Goal: Use online tool/utility: Utilize a website feature to perform a specific function

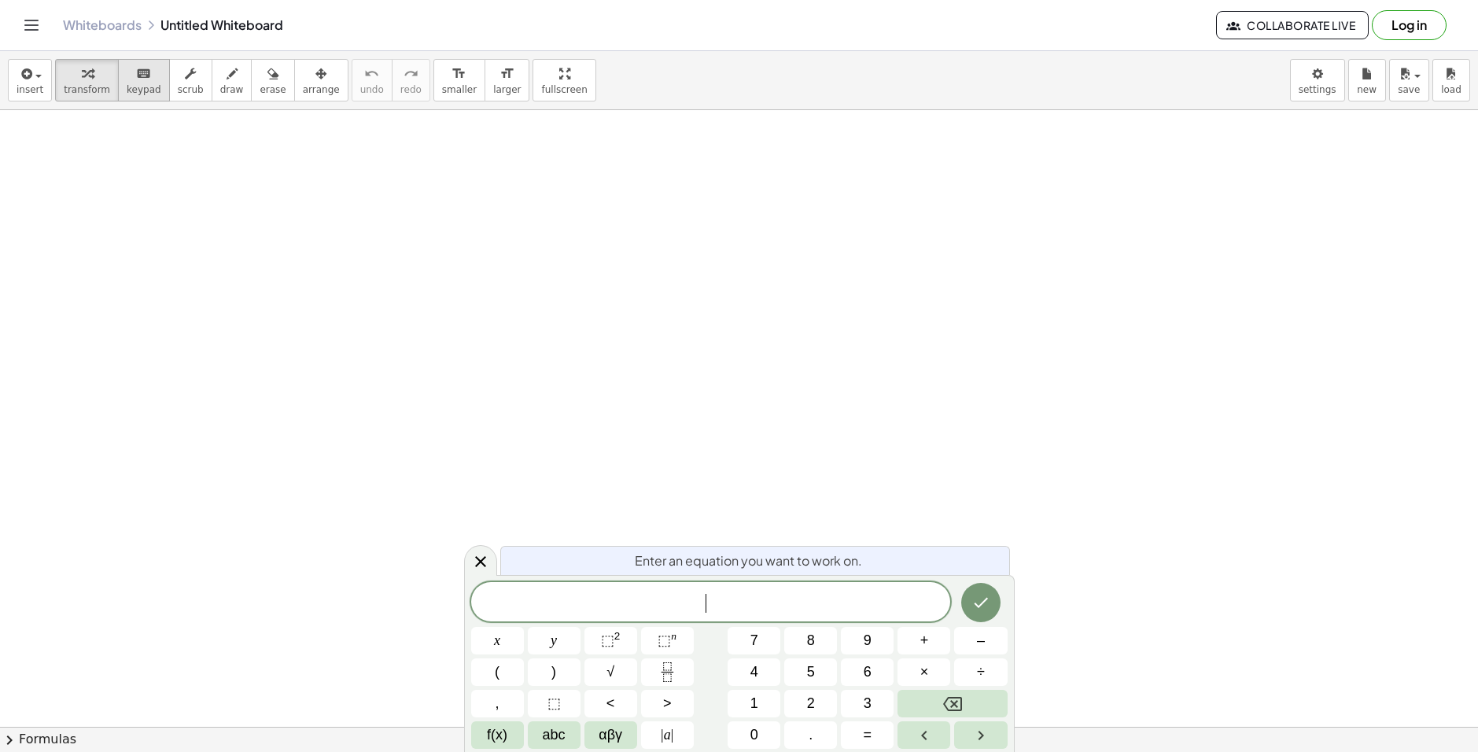
click at [133, 87] on span "keypad" at bounding box center [144, 89] width 35 height 11
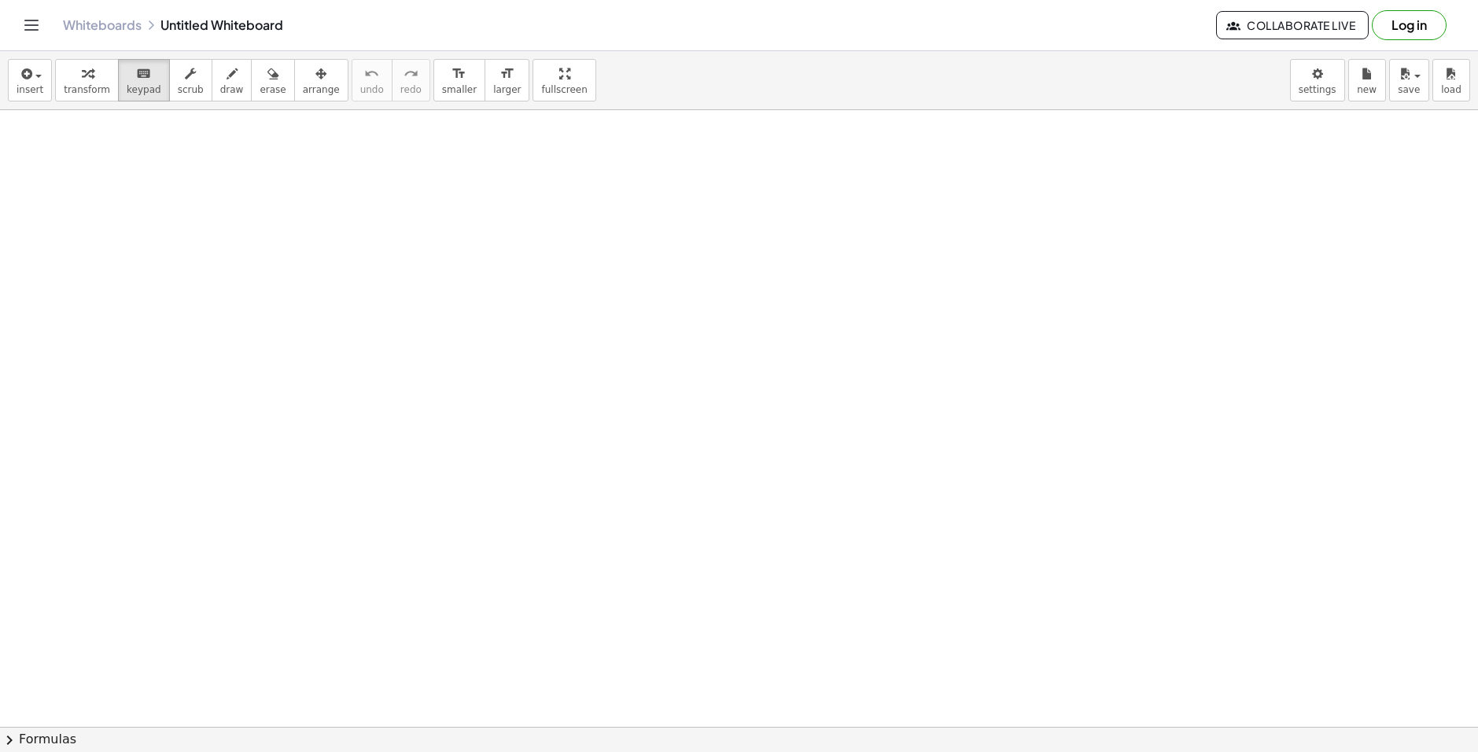
click at [127, 85] on span "keypad" at bounding box center [144, 89] width 35 height 11
click at [212, 89] on button "draw" at bounding box center [232, 80] width 41 height 42
drag, startPoint x: 307, startPoint y: 183, endPoint x: 290, endPoint y: 199, distance: 22.8
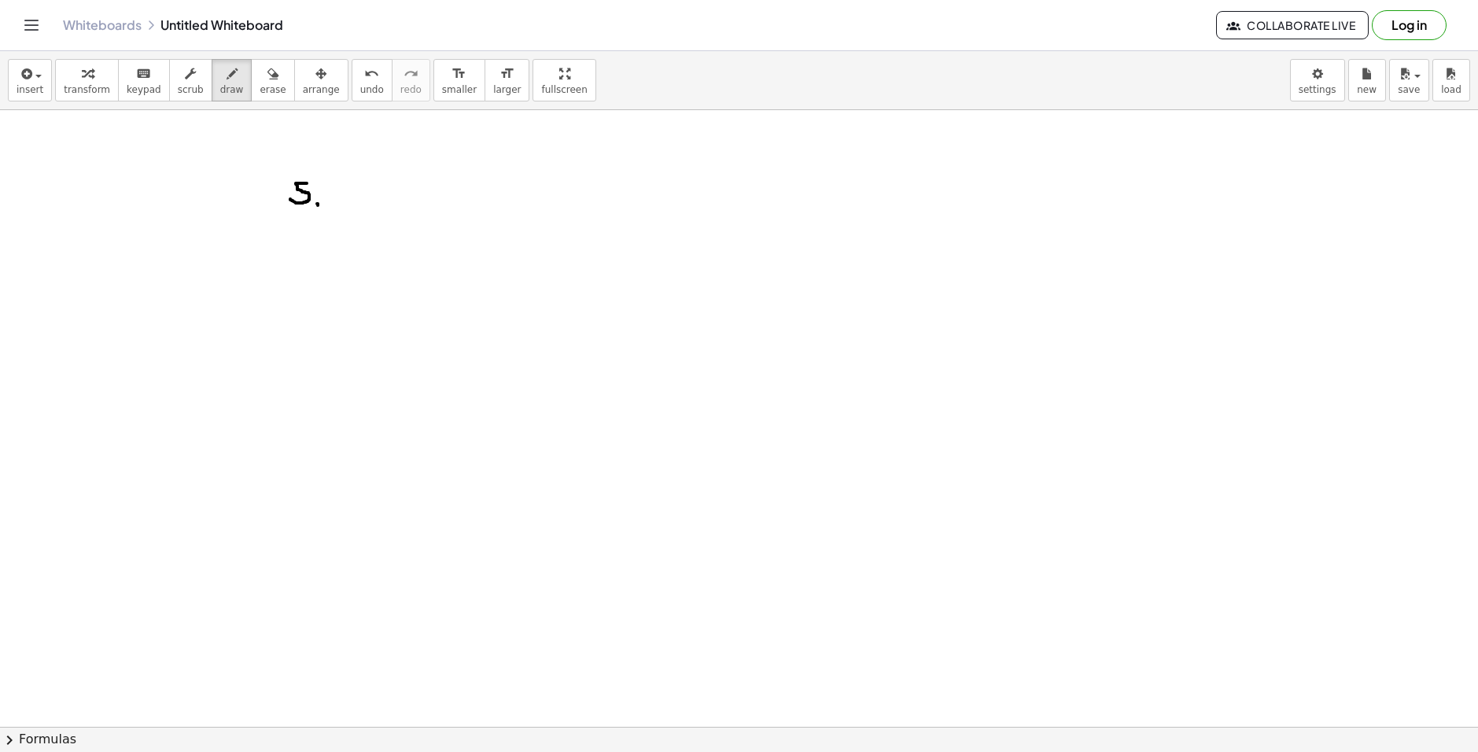
drag, startPoint x: 317, startPoint y: 204, endPoint x: 309, endPoint y: 217, distance: 15.5
drag, startPoint x: 324, startPoint y: 181, endPoint x: 335, endPoint y: 201, distance: 23.2
drag, startPoint x: 358, startPoint y: 211, endPoint x: 344, endPoint y: 230, distance: 23.1
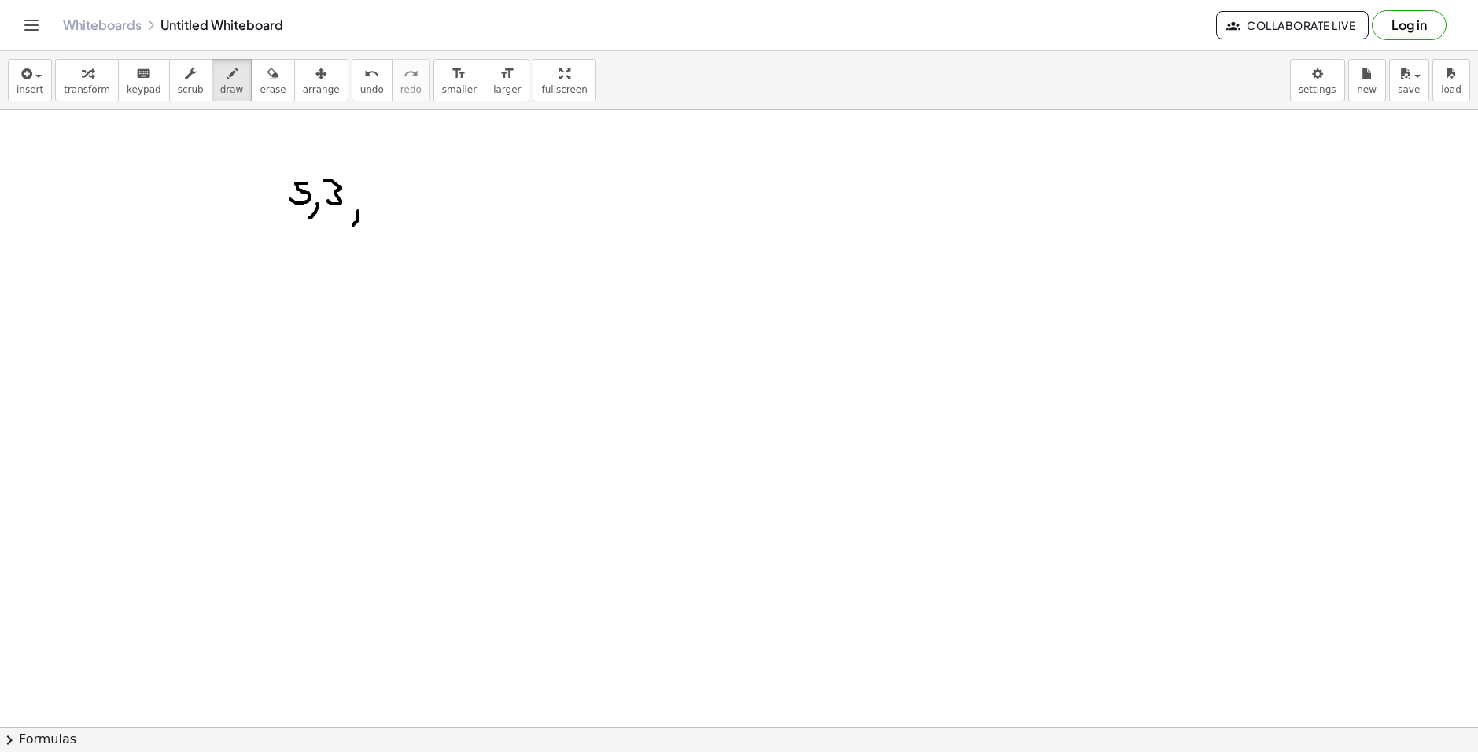
drag, startPoint x: 378, startPoint y: 193, endPoint x: 378, endPoint y: 201, distance: 8.7
drag, startPoint x: 386, startPoint y: 214, endPoint x: 411, endPoint y: 204, distance: 27.2
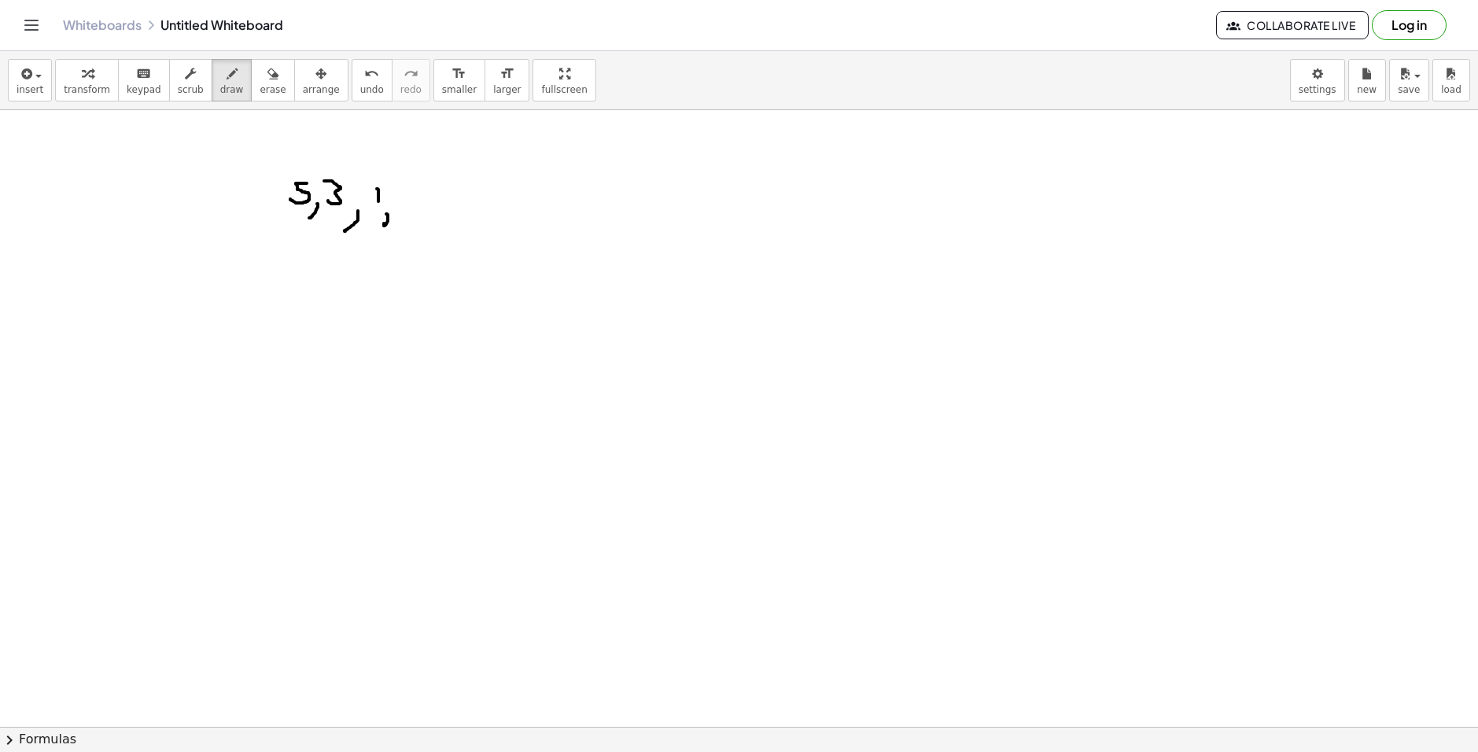
drag, startPoint x: 413, startPoint y: 197, endPoint x: 427, endPoint y: 193, distance: 14.5
drag, startPoint x: 443, startPoint y: 184, endPoint x: 442, endPoint y: 197, distance: 12.6
drag, startPoint x: 459, startPoint y: 203, endPoint x: 450, endPoint y: 219, distance: 18.6
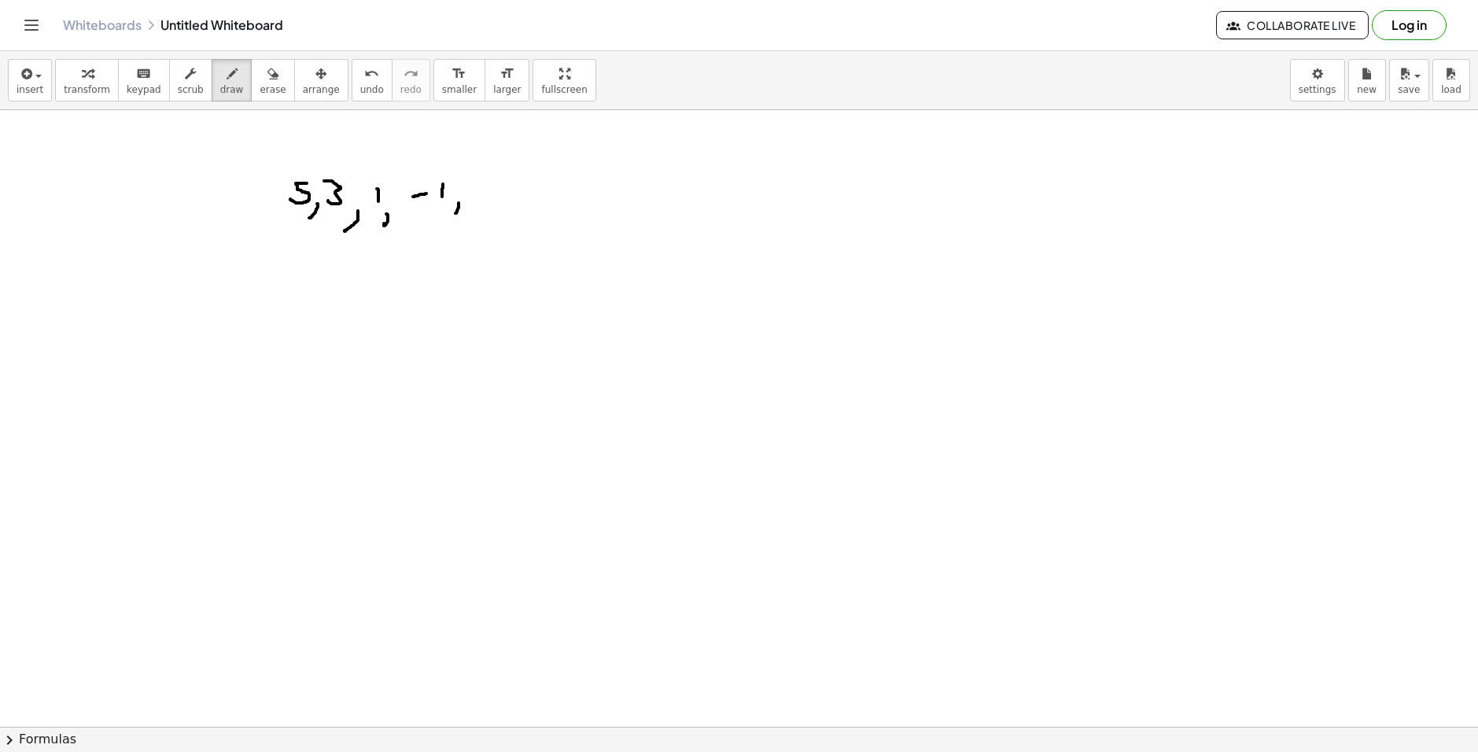
drag, startPoint x: 495, startPoint y: 197, endPoint x: 521, endPoint y: 197, distance: 25.2
drag, startPoint x: 524, startPoint y: 184, endPoint x: 517, endPoint y: 203, distance: 20.2
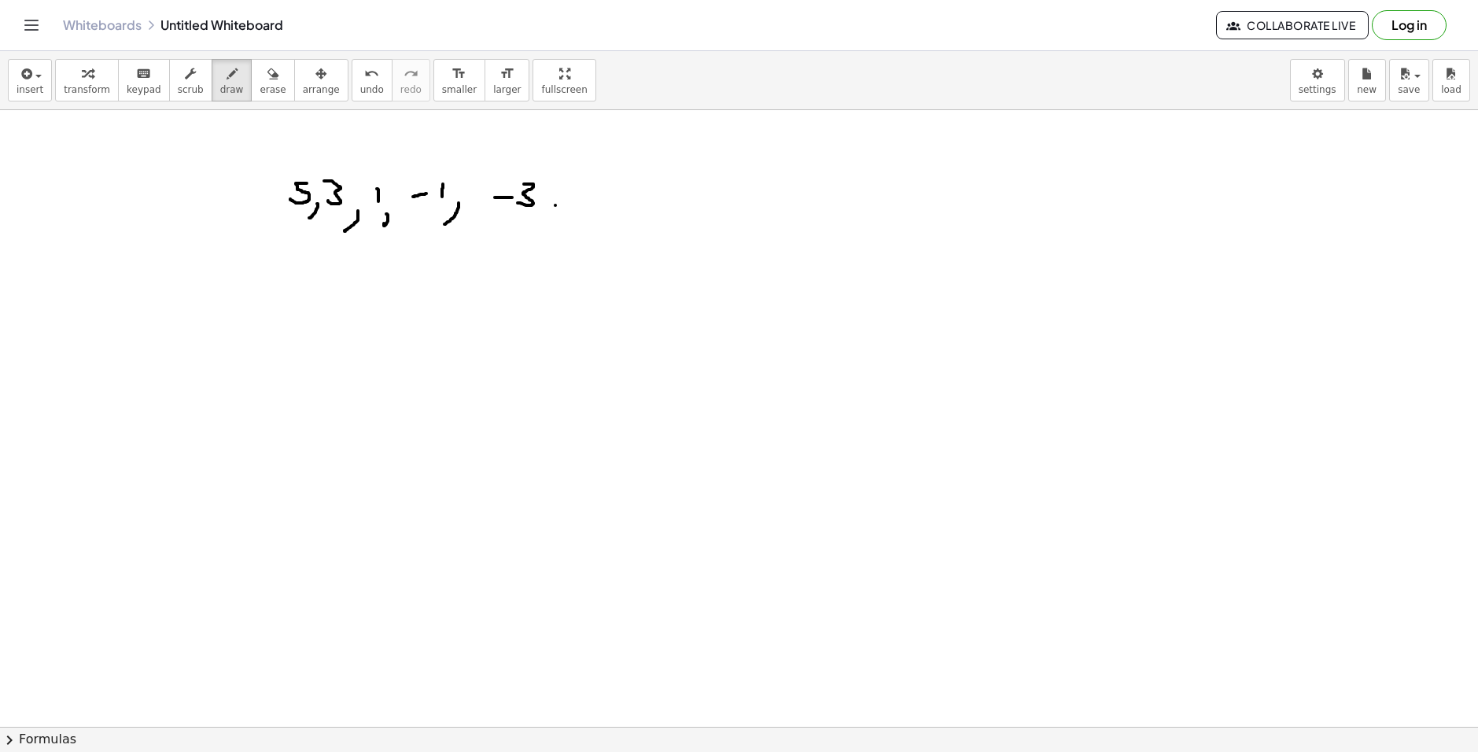
drag, startPoint x: 555, startPoint y: 205, endPoint x: 545, endPoint y: 219, distance: 17.5
drag, startPoint x: 588, startPoint y: 199, endPoint x: 606, endPoint y: 199, distance: 18.1
drag, startPoint x: 636, startPoint y: 188, endPoint x: 607, endPoint y: 203, distance: 32.7
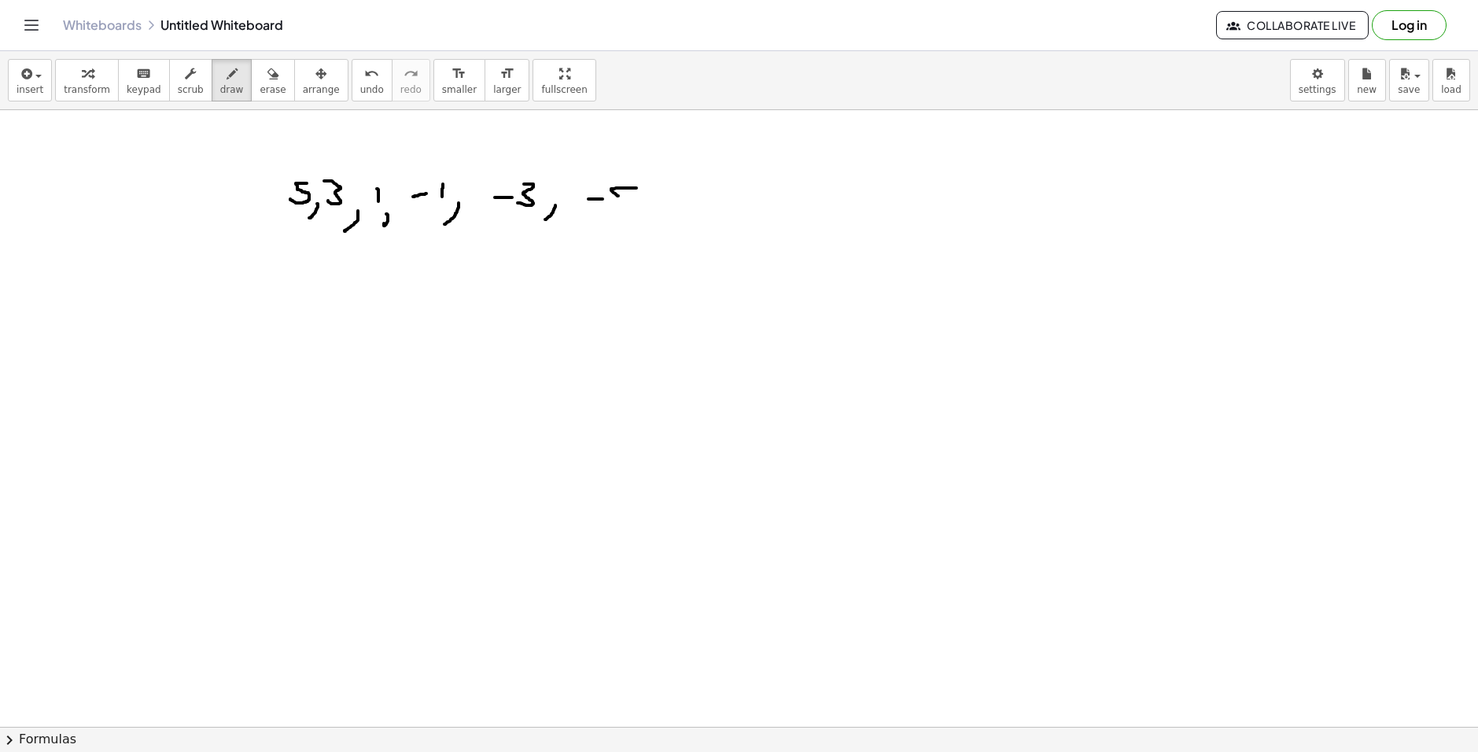
drag, startPoint x: 298, startPoint y: 287, endPoint x: 308, endPoint y: 286, distance: 9.5
drag, startPoint x: 314, startPoint y: 274, endPoint x: 323, endPoint y: 301, distance: 28.4
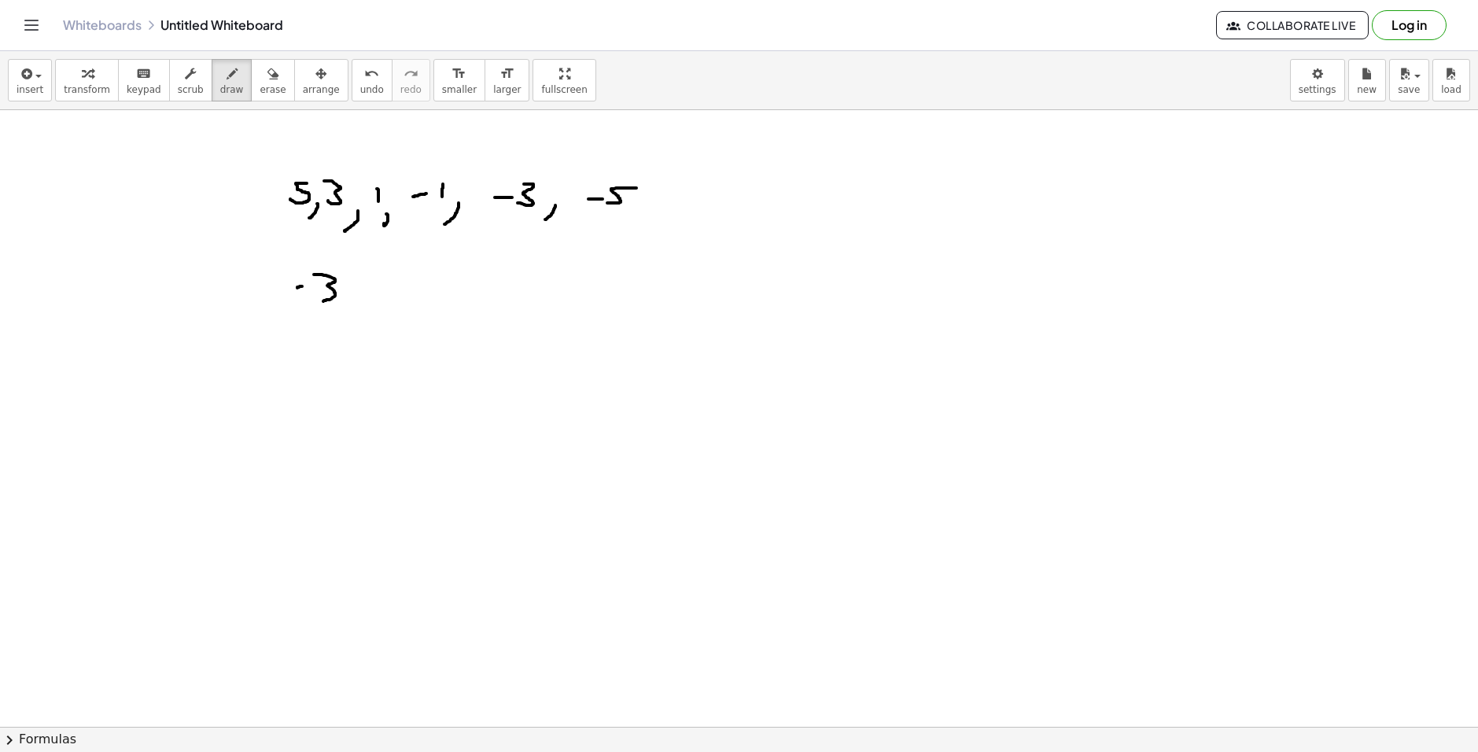
drag, startPoint x: 407, startPoint y: 285, endPoint x: 406, endPoint y: 308, distance: 22.8
drag, startPoint x: 439, startPoint y: 313, endPoint x: 446, endPoint y: 324, distance: 13.1
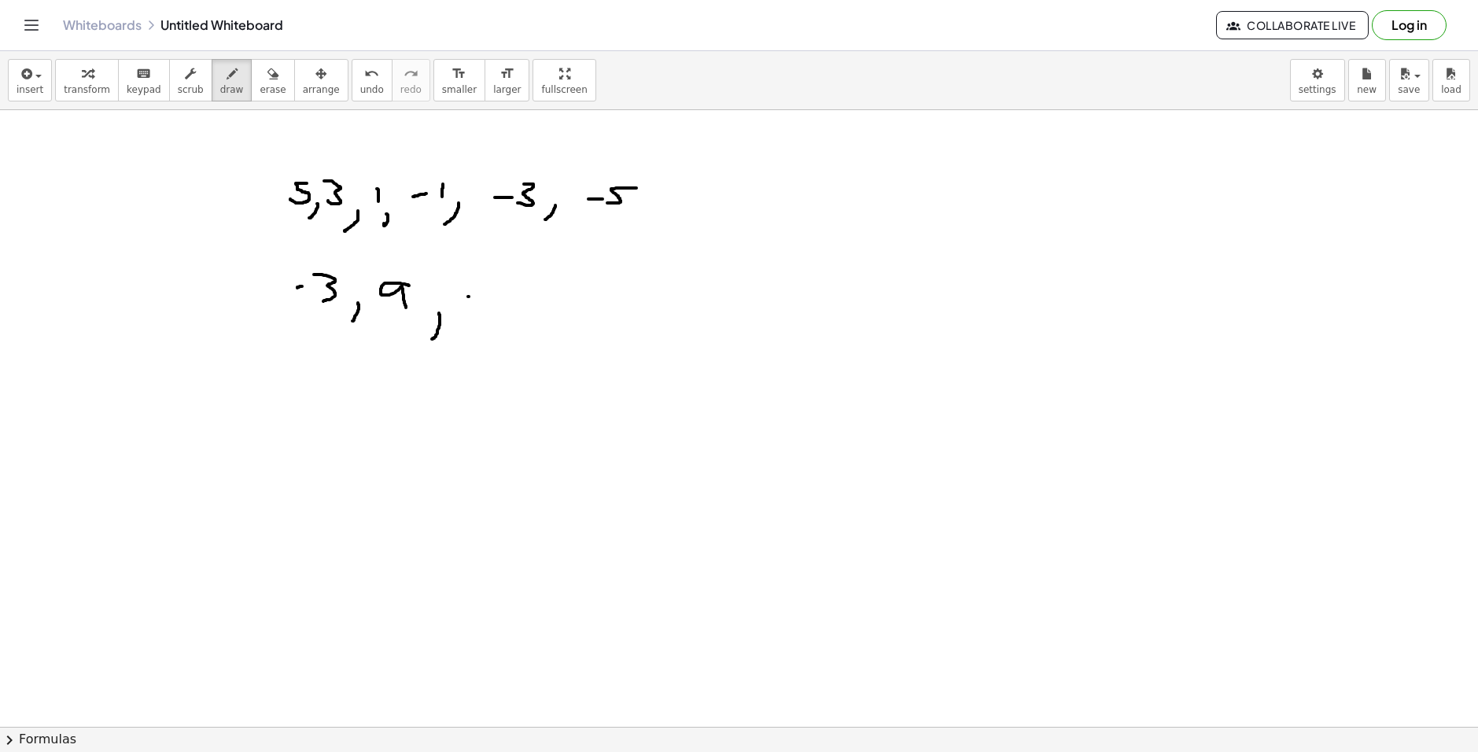
drag, startPoint x: 469, startPoint y: 297, endPoint x: 507, endPoint y: 286, distance: 39.3
drag, startPoint x: 506, startPoint y: 274, endPoint x: 536, endPoint y: 296, distance: 37.3
drag, startPoint x: 547, startPoint y: 271, endPoint x: 554, endPoint y: 308, distance: 38.4
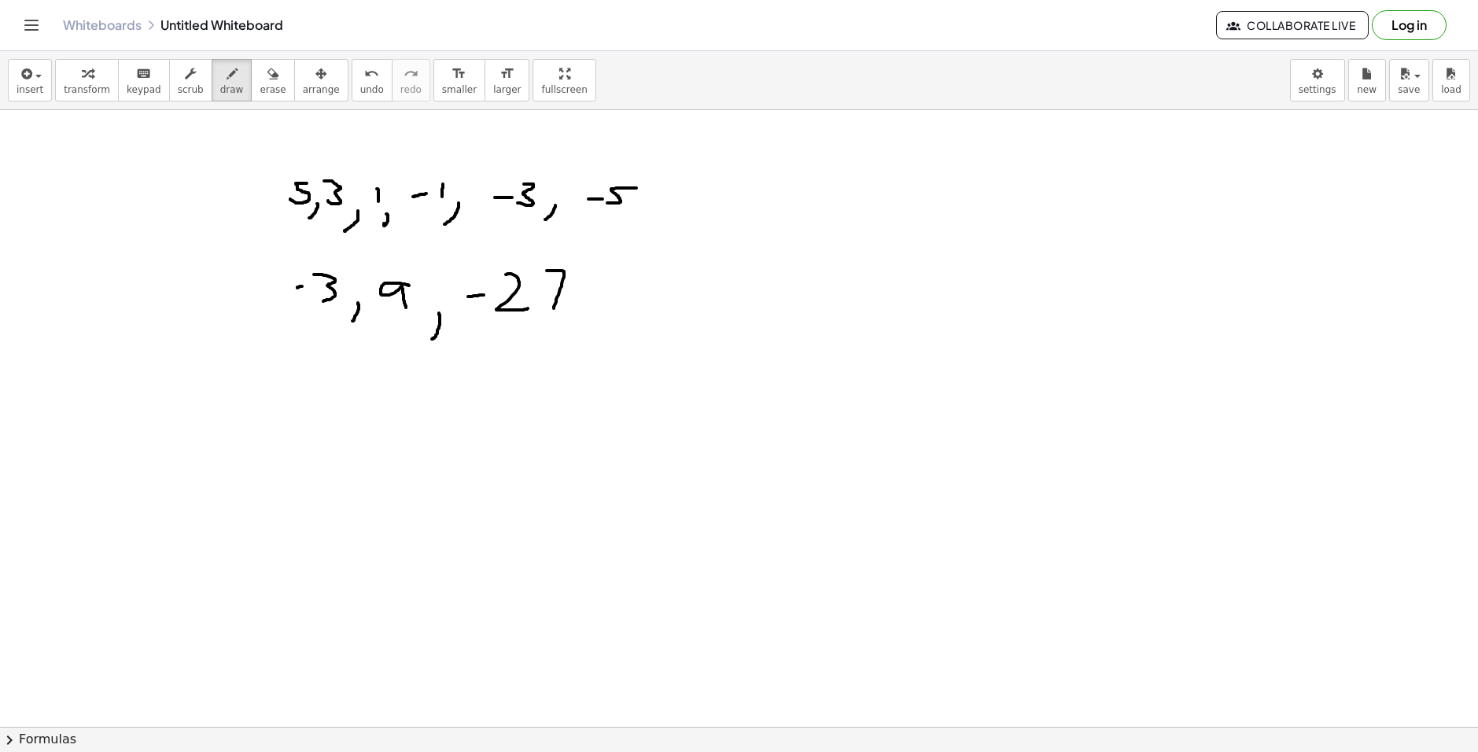
drag, startPoint x: 595, startPoint y: 314, endPoint x: 574, endPoint y: 348, distance: 39.9
drag, startPoint x: 680, startPoint y: 292, endPoint x: 680, endPoint y: 308, distance: 16.5
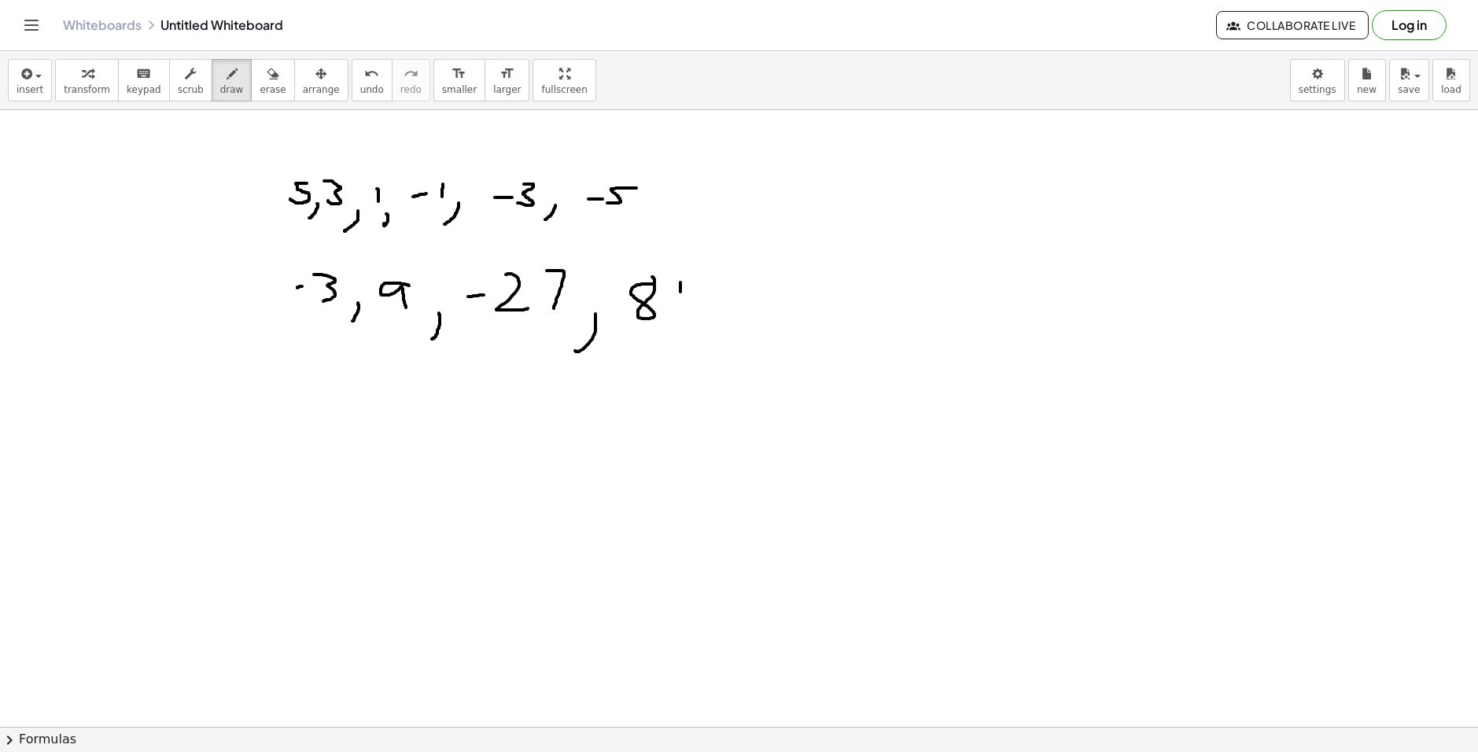
drag, startPoint x: 688, startPoint y: 336, endPoint x: 699, endPoint y: 333, distance: 11.3
drag, startPoint x: 723, startPoint y: 298, endPoint x: 733, endPoint y: 298, distance: 10.2
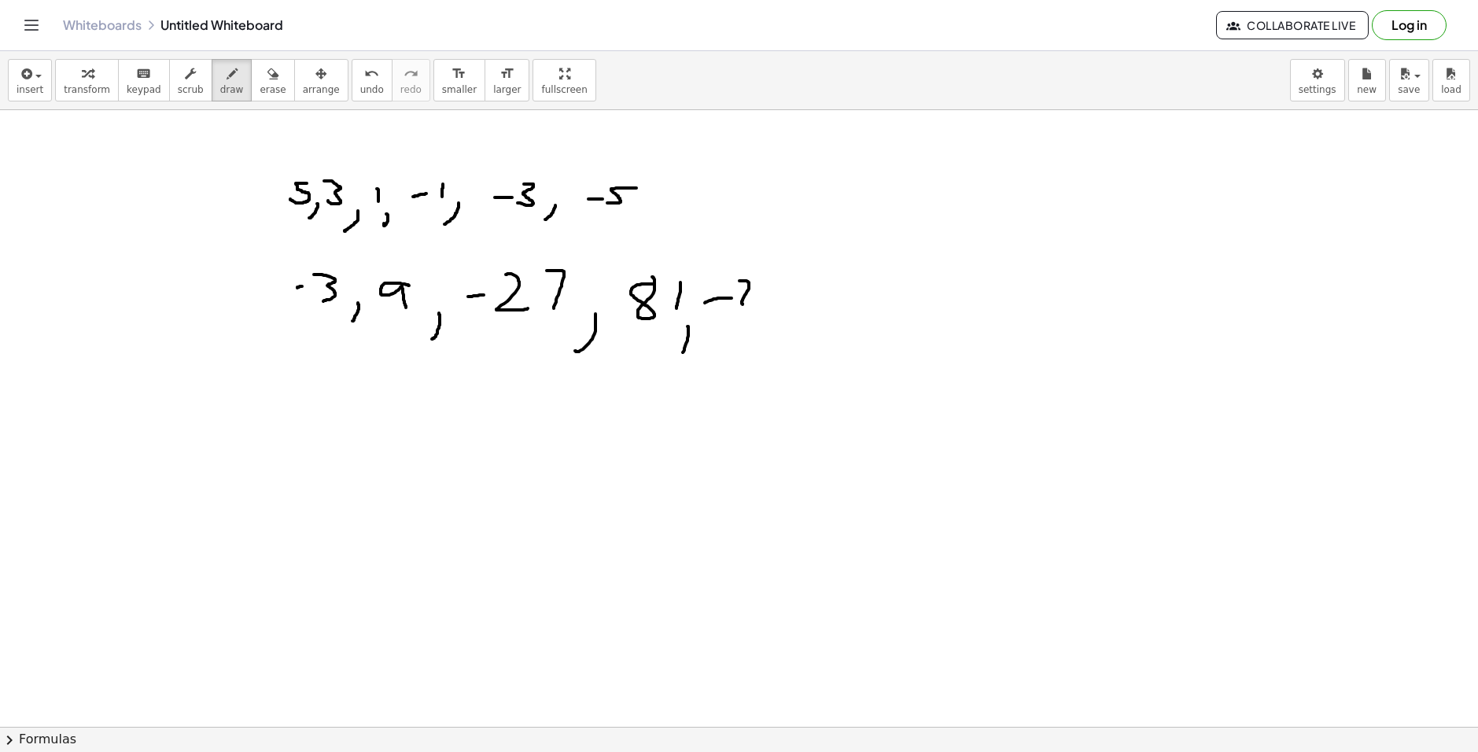
drag, startPoint x: 739, startPoint y: 281, endPoint x: 765, endPoint y: 282, distance: 26.0
drag, startPoint x: 765, startPoint y: 281, endPoint x: 794, endPoint y: 290, distance: 29.8
drag, startPoint x: 783, startPoint y: 290, endPoint x: 782, endPoint y: 305, distance: 15.0
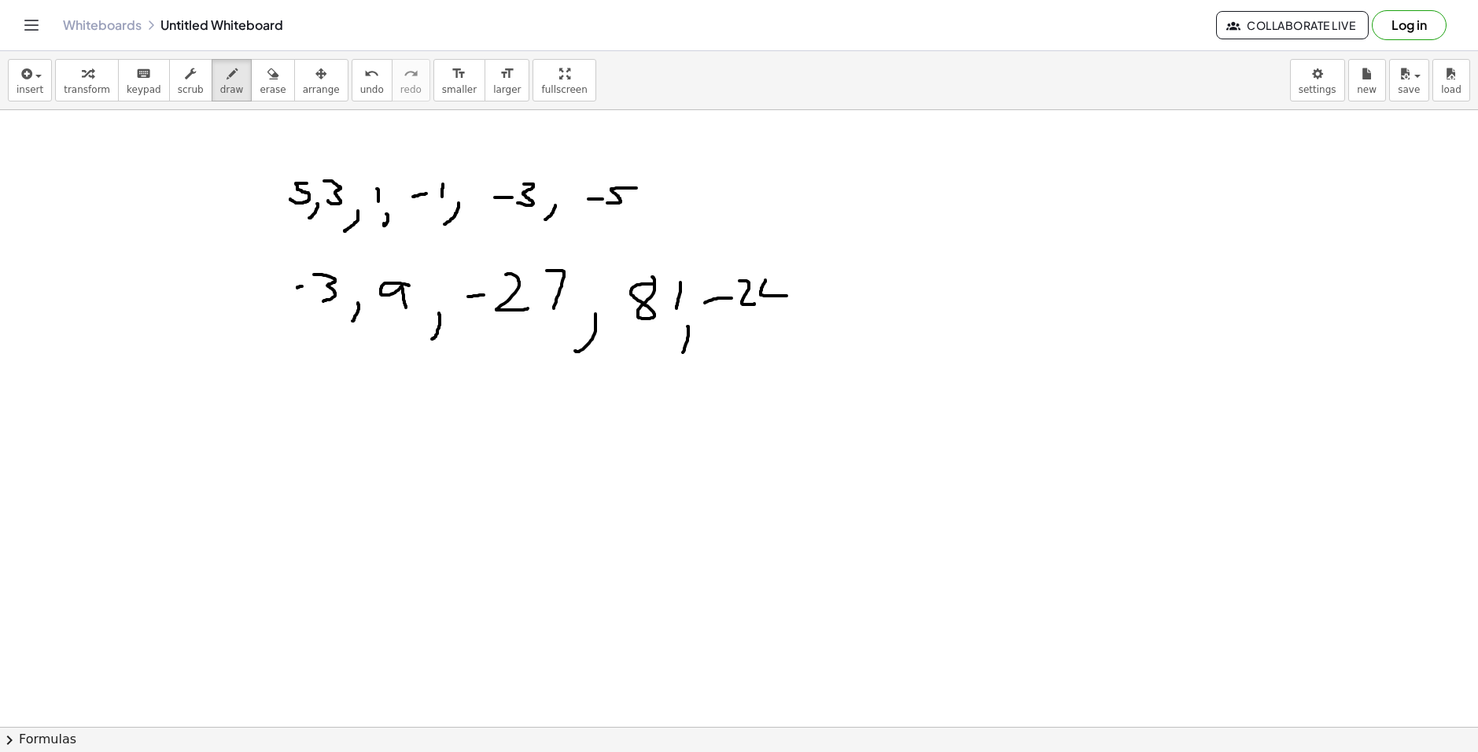
drag, startPoint x: 809, startPoint y: 286, endPoint x: 795, endPoint y: 317, distance: 34.5
drag, startPoint x: 830, startPoint y: 328, endPoint x: 831, endPoint y: 337, distance: 9.5
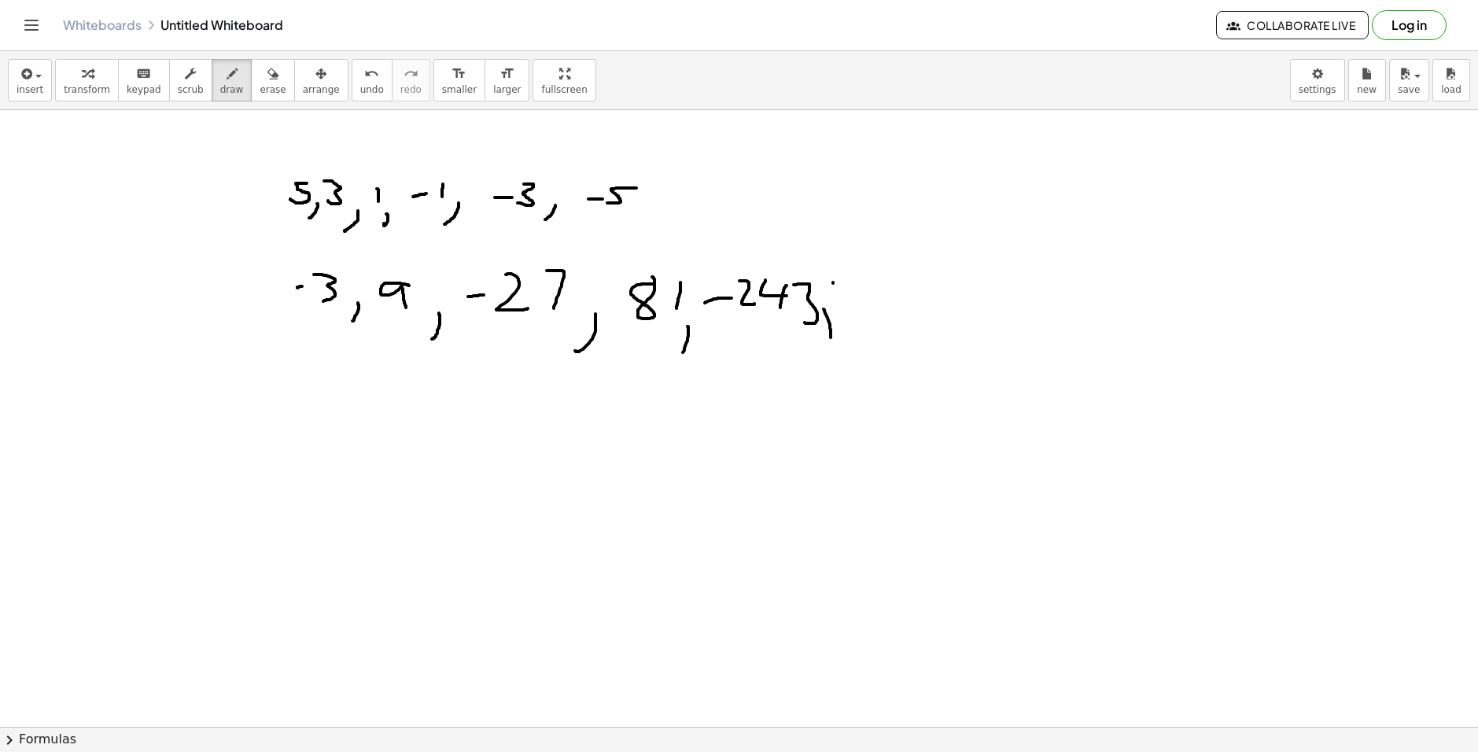
drag, startPoint x: 833, startPoint y: 283, endPoint x: 848, endPoint y: 305, distance: 26.6
drag, startPoint x: 867, startPoint y: 278, endPoint x: 921, endPoint y: 280, distance: 54.3
drag, startPoint x: 912, startPoint y: 278, endPoint x: 920, endPoint y: 293, distance: 17.3
